Goal: Task Accomplishment & Management: Complete application form

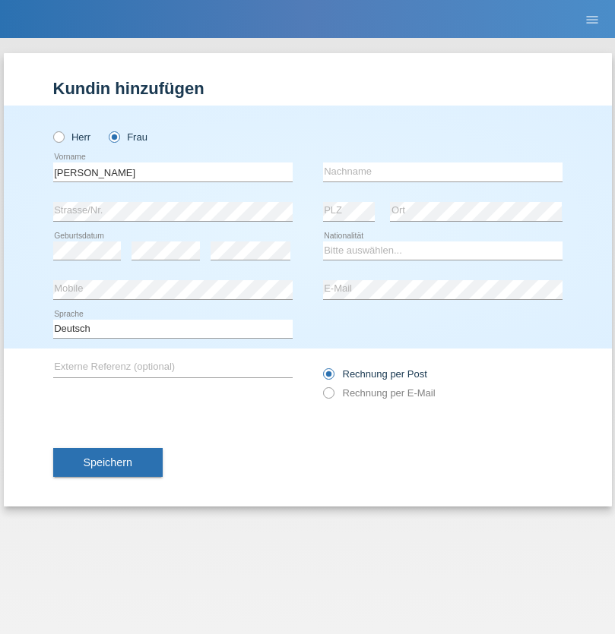
type input "Julia"
click at [442, 172] on input "text" at bounding box center [442, 172] width 239 height 19
type input "Scalet"
select select "CH"
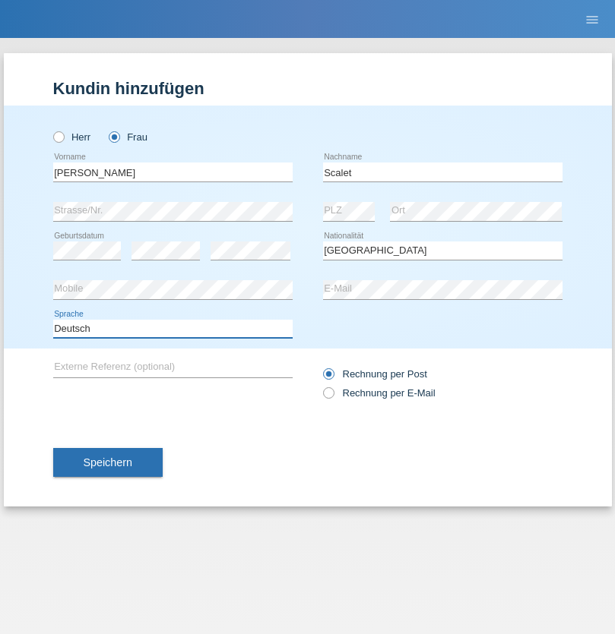
select select "en"
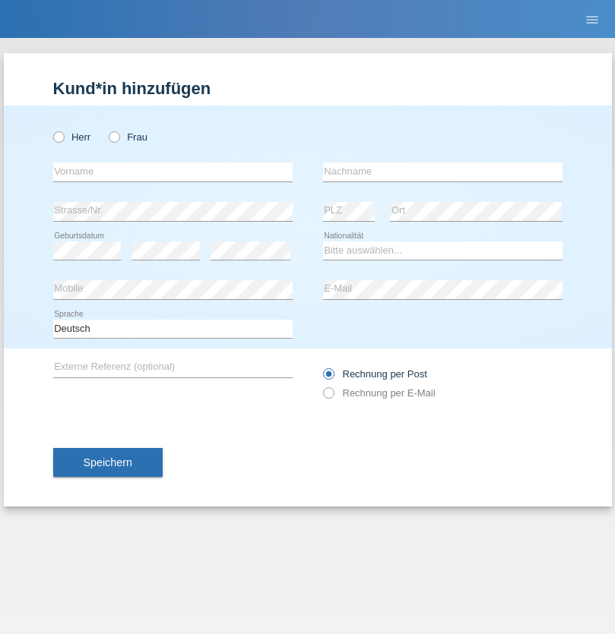
radio input "true"
click at [172, 172] on input "text" at bounding box center [172, 172] width 239 height 19
type input "Bastri"
click at [442, 172] on input "text" at bounding box center [442, 172] width 239 height 19
type input "Ajdari"
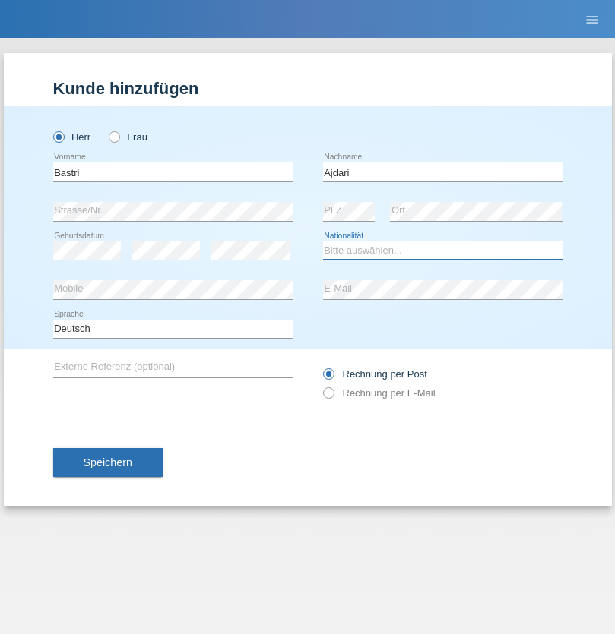
select select "MK"
select select "C"
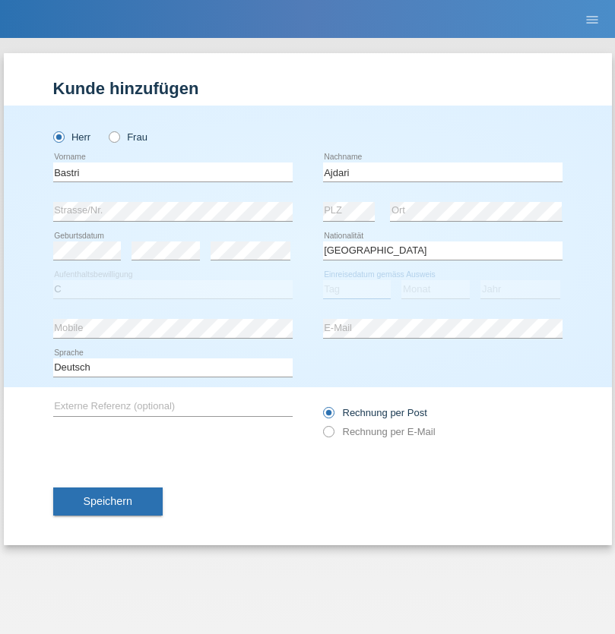
select select "01"
select select "02"
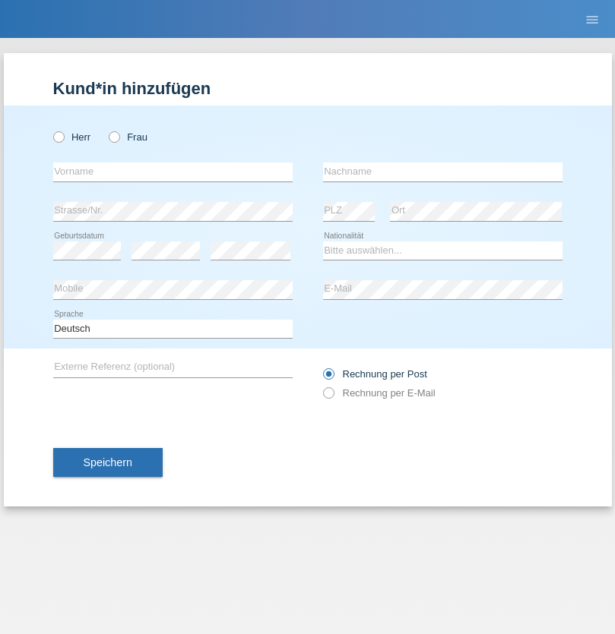
radio input "true"
click at [172, 172] on input "text" at bounding box center [172, 172] width 239 height 19
type input "[PERSON_NAME]"
click at [442, 172] on input "text" at bounding box center [442, 172] width 239 height 19
type input "Schuster"
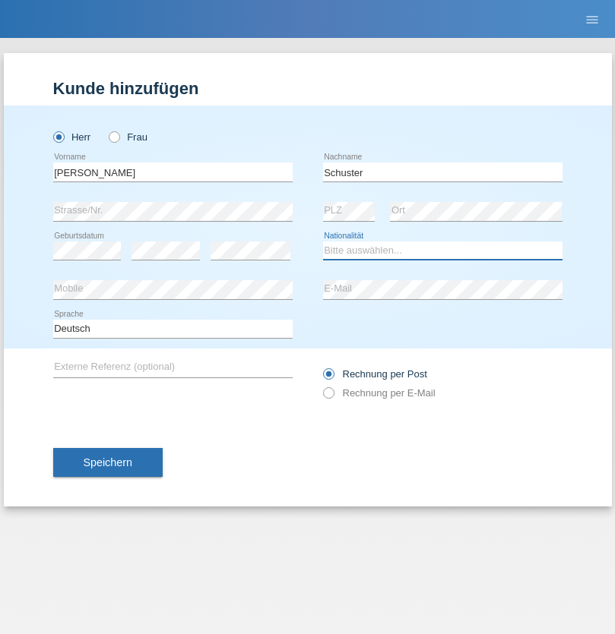
select select "CH"
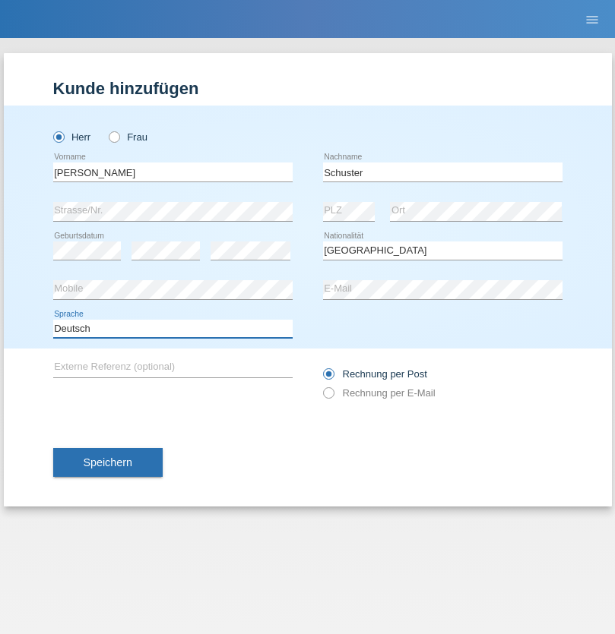
select select "en"
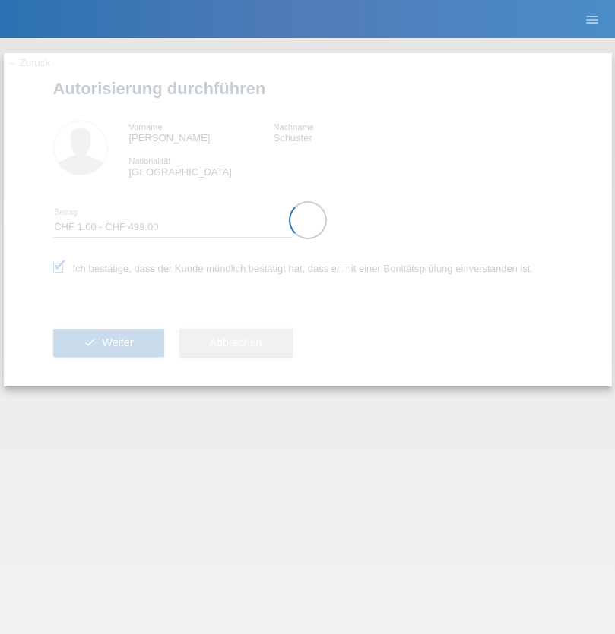
select select "1"
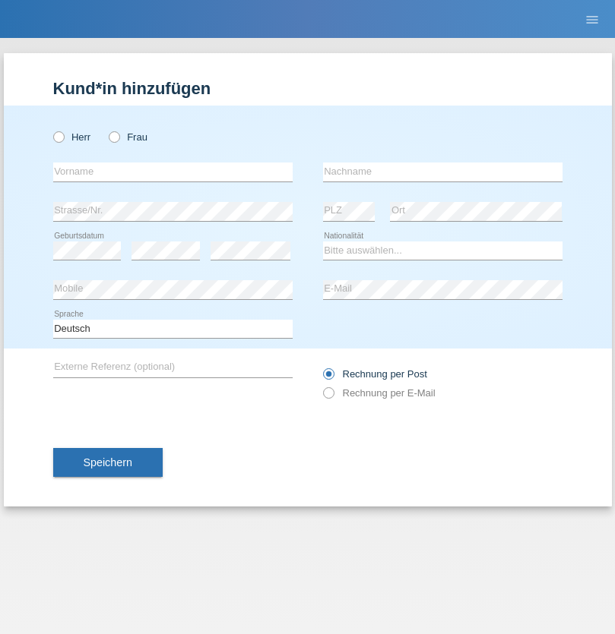
radio input "true"
click at [172, 172] on input "text" at bounding box center [172, 172] width 239 height 19
type input "Denise"
click at [442, 172] on input "text" at bounding box center [442, 172] width 239 height 19
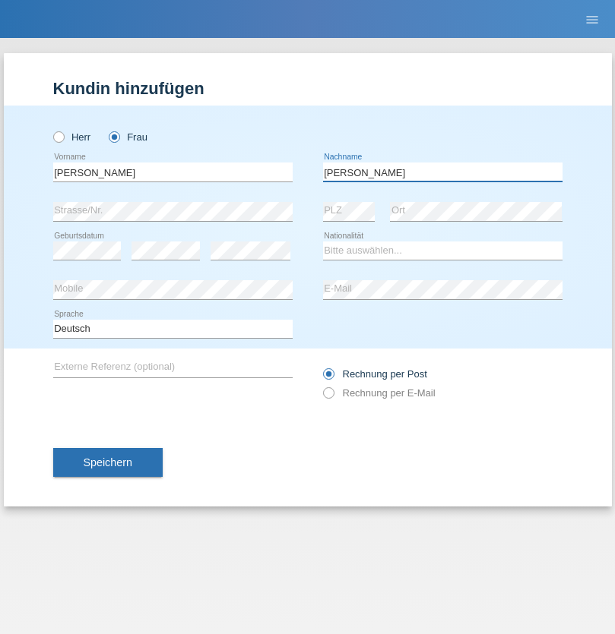
type input "Edward"
select select "CH"
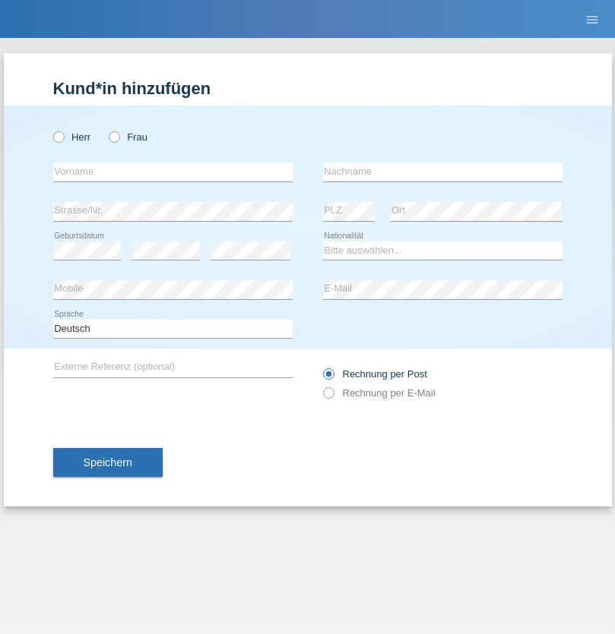
radio input "true"
click at [172, 172] on input "text" at bounding box center [172, 172] width 239 height 19
type input "[PERSON_NAME]"
click at [442, 172] on input "text" at bounding box center [442, 172] width 239 height 19
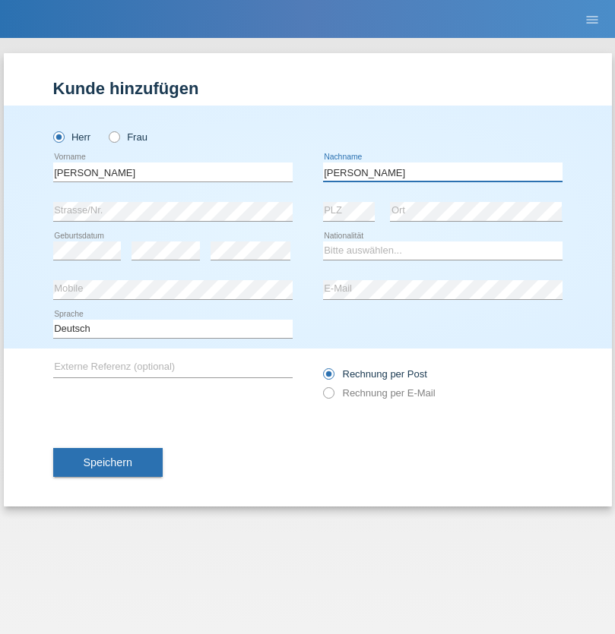
type input "[PERSON_NAME]"
select select "CH"
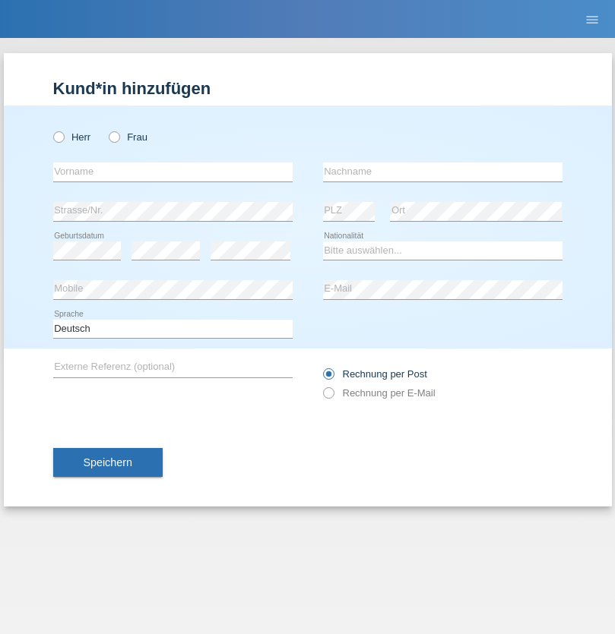
radio input "true"
click at [172, 172] on input "text" at bounding box center [172, 172] width 239 height 19
type input "[PERSON_NAME]"
click at [442, 172] on input "text" at bounding box center [442, 172] width 239 height 19
type input "Selmonaj"
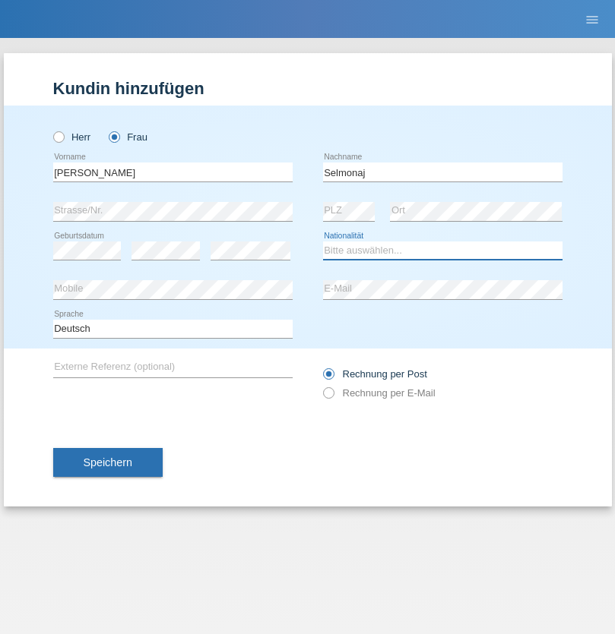
select select "CH"
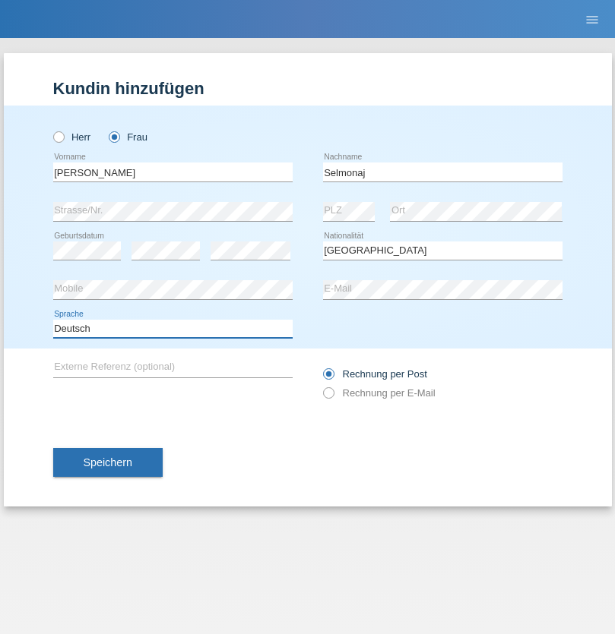
select select "en"
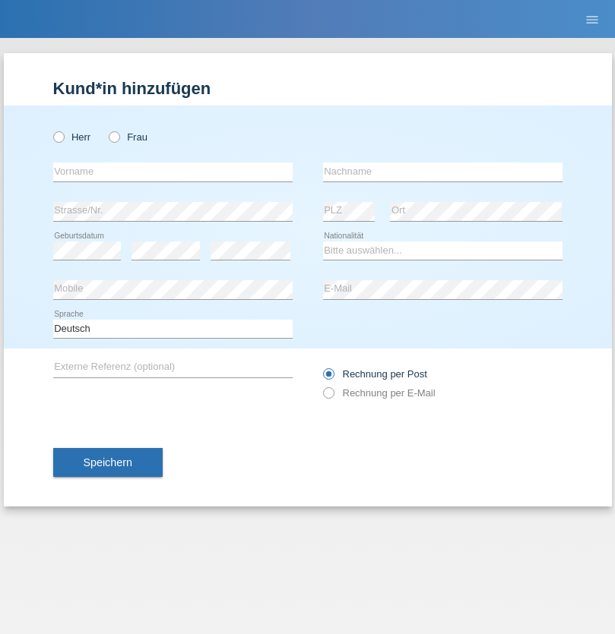
radio input "true"
click at [172, 172] on input "text" at bounding box center [172, 172] width 239 height 19
type input "[PERSON_NAME]"
click at [442, 172] on input "text" at bounding box center [442, 172] width 239 height 19
type input "Mehlhorn"
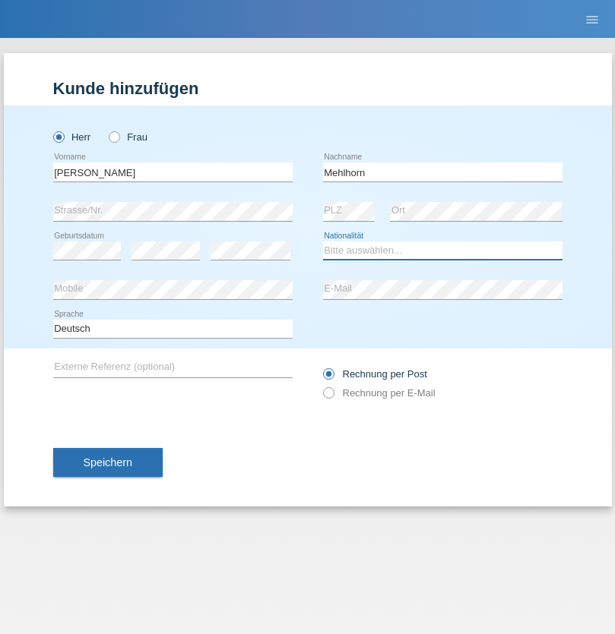
select select "CH"
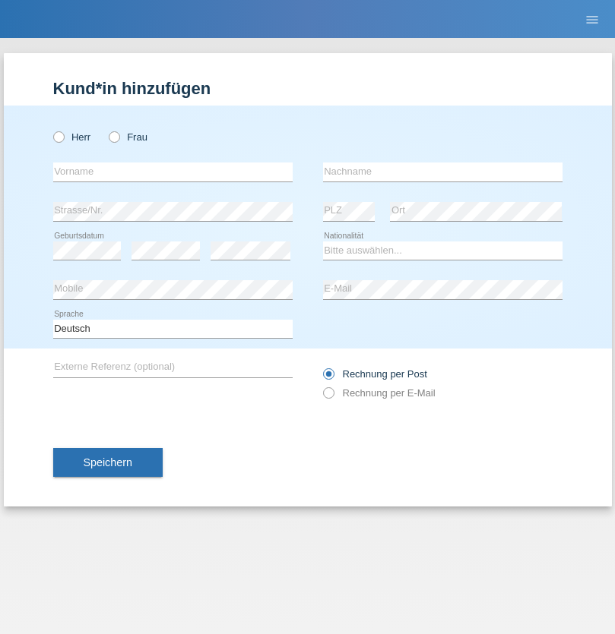
radio input "true"
click at [172, 172] on input "text" at bounding box center [172, 172] width 239 height 19
type input "Cristina"
click at [442, 172] on input "text" at bounding box center [442, 172] width 239 height 19
type input "Papuc"
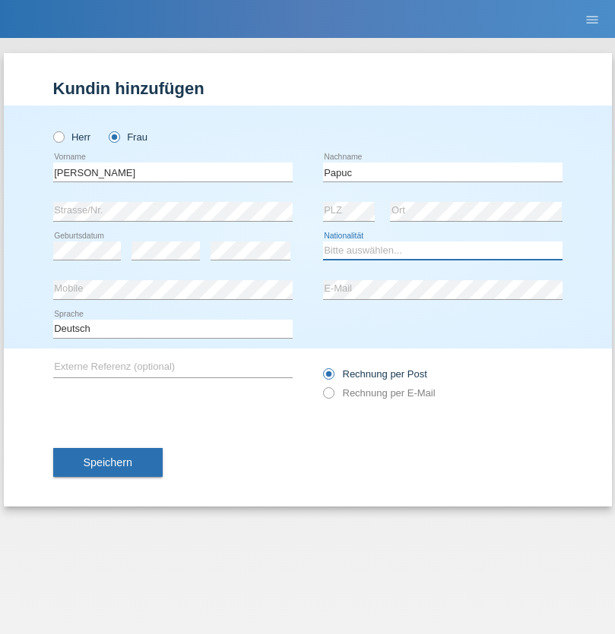
select select "RO"
select select "C"
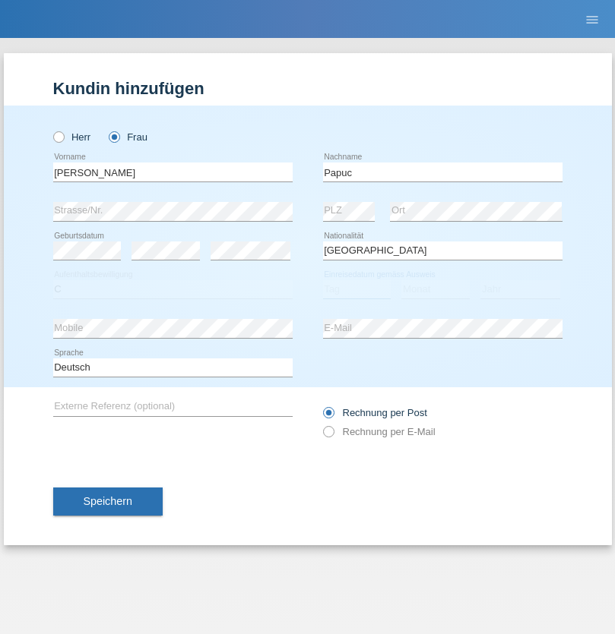
select select "30"
select select "07"
select select "2019"
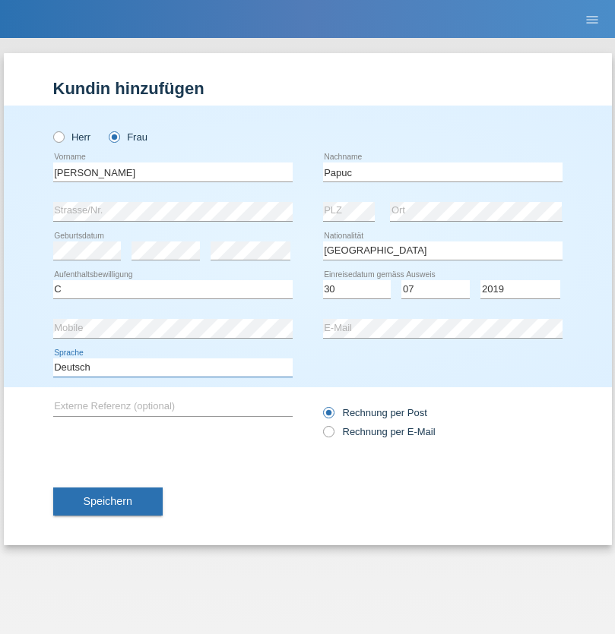
select select "en"
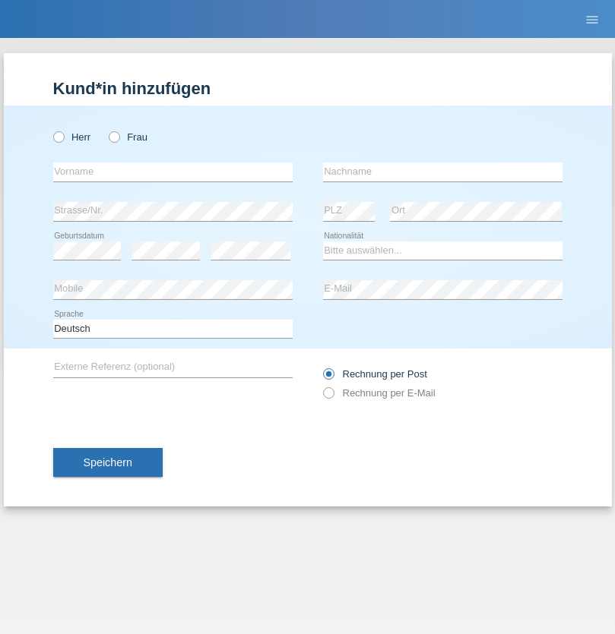
radio input "true"
click at [172, 172] on input "text" at bounding box center [172, 172] width 239 height 19
type input "Dikbaş"
click at [442, 172] on input "text" at bounding box center [442, 172] width 239 height 19
type input "Nuray"
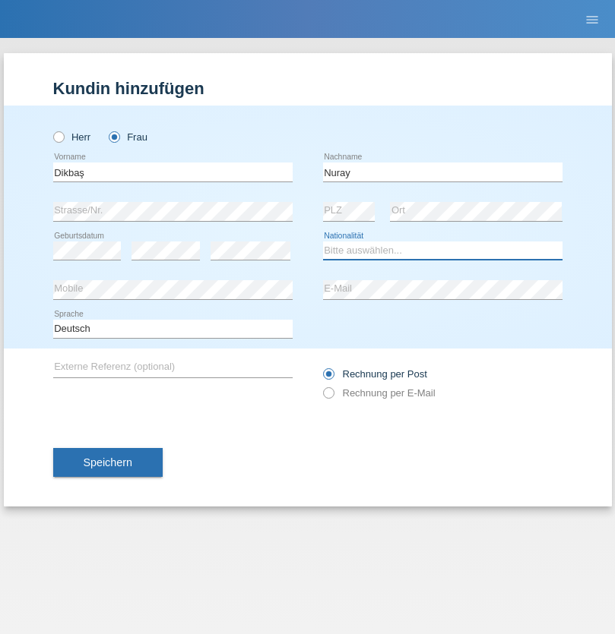
select select "TR"
select select "C"
select select "09"
select select "11"
select select "1994"
